Goal: Browse casually

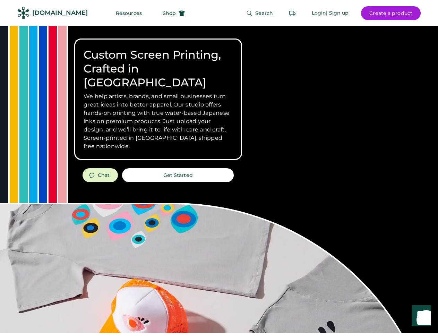
click at [219, 166] on div "Custom Screen Printing, Crafted in [GEOGRAPHIC_DATA] We help artists, brands, a…" at bounding box center [219, 246] width 438 height 440
click at [219, 179] on div "Custom Screen Printing, Crafted in [GEOGRAPHIC_DATA] We help artists, brands, a…" at bounding box center [219, 246] width 438 height 440
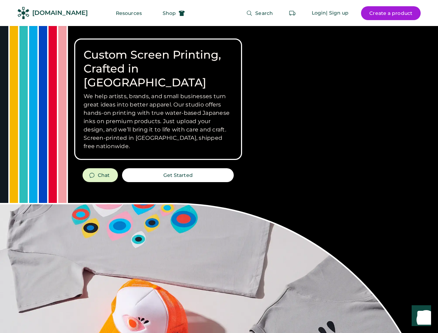
click at [219, 179] on div "Custom Screen Printing, Crafted in [GEOGRAPHIC_DATA] We help artists, brands, a…" at bounding box center [219, 246] width 438 height 440
click at [158, 99] on h3 "We help artists, brands, and small businesses turn great ideas into better appa…" at bounding box center [158, 121] width 149 height 58
click at [158, 92] on h3 "We help artists, brands, and small businesses turn great ideas into better appa…" at bounding box center [158, 121] width 149 height 58
click at [158, 62] on h1 "Custom Screen Printing, Crafted in [GEOGRAPHIC_DATA]" at bounding box center [158, 69] width 149 height 42
